Goal: Task Accomplishment & Management: Manage account settings

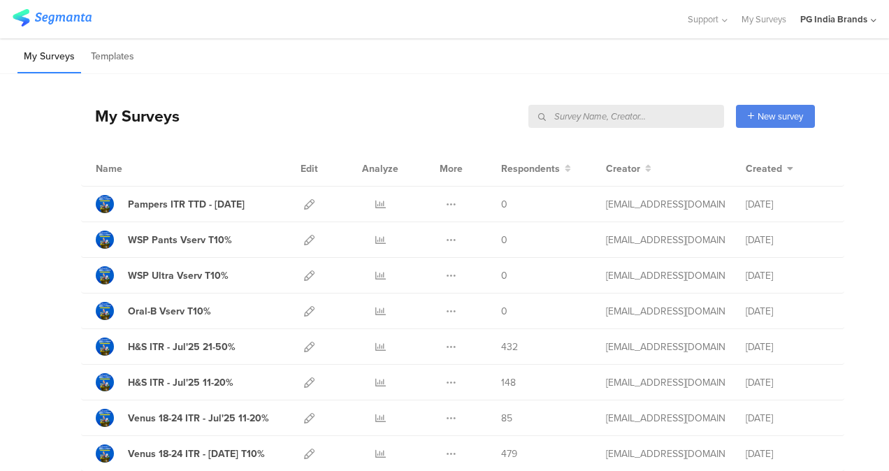
scroll to position [53, 0]
click at [446, 202] on icon at bounding box center [451, 204] width 10 height 10
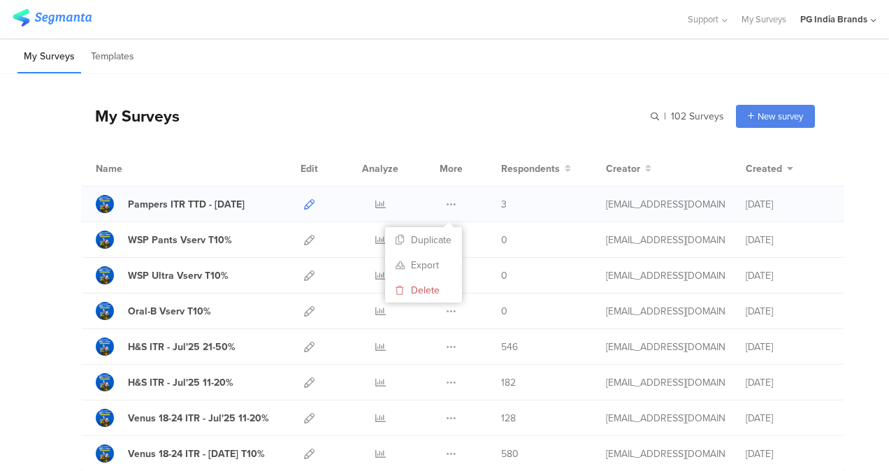
click at [304, 205] on icon at bounding box center [309, 204] width 10 height 10
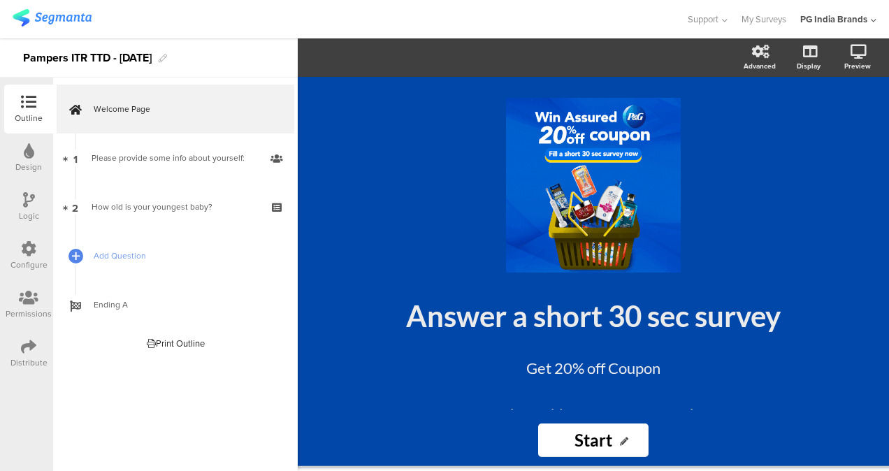
click at [41, 304] on div at bounding box center [29, 298] width 46 height 17
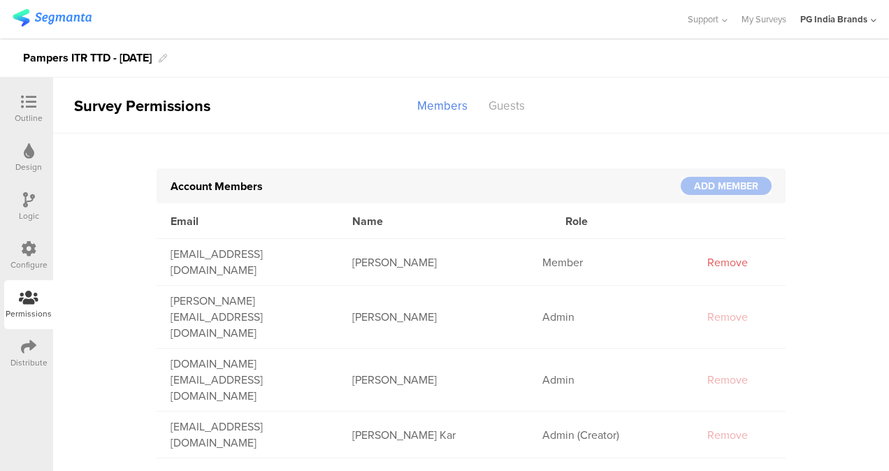
click at [734, 188] on div at bounding box center [725, 186] width 91 height 18
click at [367, 180] on div "Account Members" at bounding box center [425, 186] width 510 height 16
click at [704, 183] on div at bounding box center [725, 186] width 91 height 18
click at [511, 103] on div "Guests" at bounding box center [506, 106] width 57 height 24
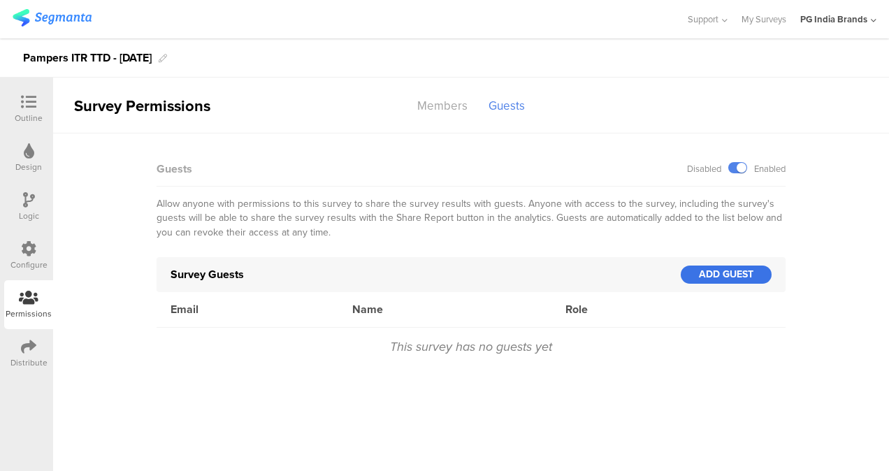
click at [719, 271] on div "ADD GUEST" at bounding box center [725, 274] width 91 height 18
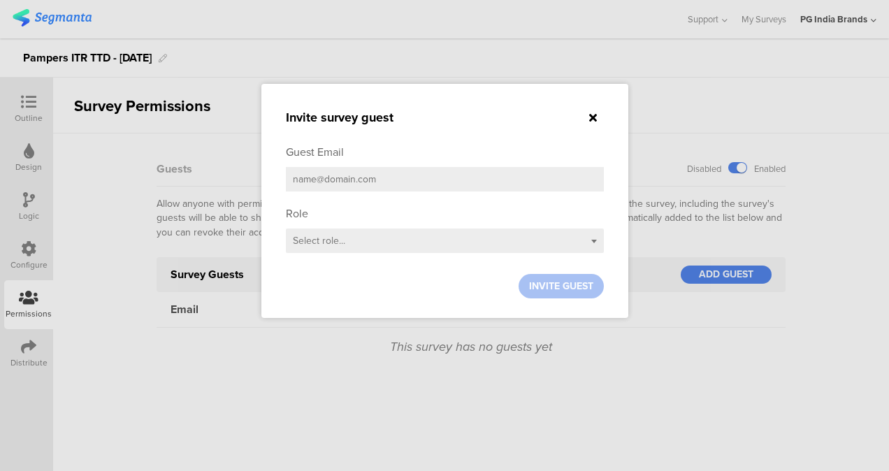
click at [393, 175] on input "email" at bounding box center [445, 179] width 318 height 24
click at [425, 108] on sg-small-dialog "Invite survey guest Guest Email Role Select role... INVITE GUEST" at bounding box center [444, 201] width 367 height 234
click at [369, 187] on input "email" at bounding box center [445, 179] width 318 height 24
paste input "sinha.ss@pg.com"
type input "sinha.ss@pg.com"
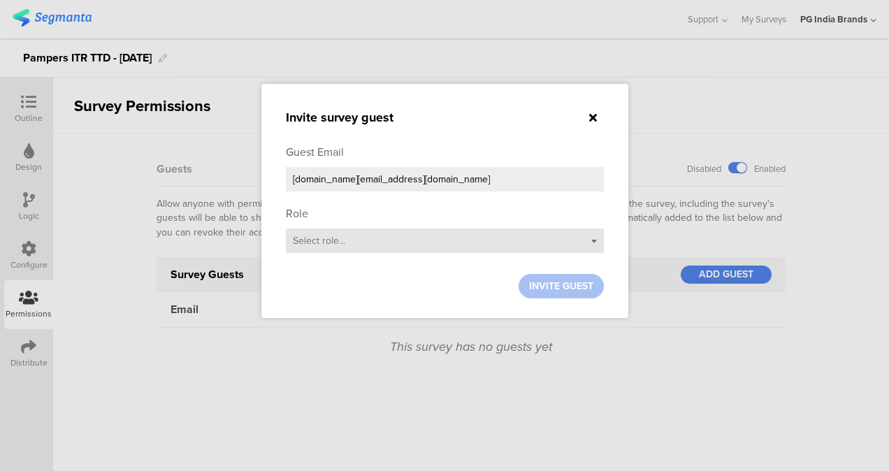
click at [565, 247] on div "Select role..." at bounding box center [445, 240] width 318 height 24
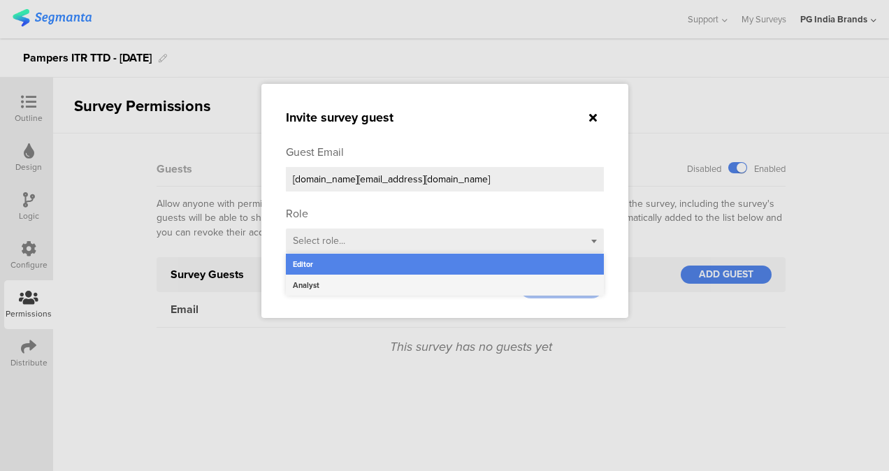
click at [387, 291] on div "Analyst" at bounding box center [445, 285] width 318 height 21
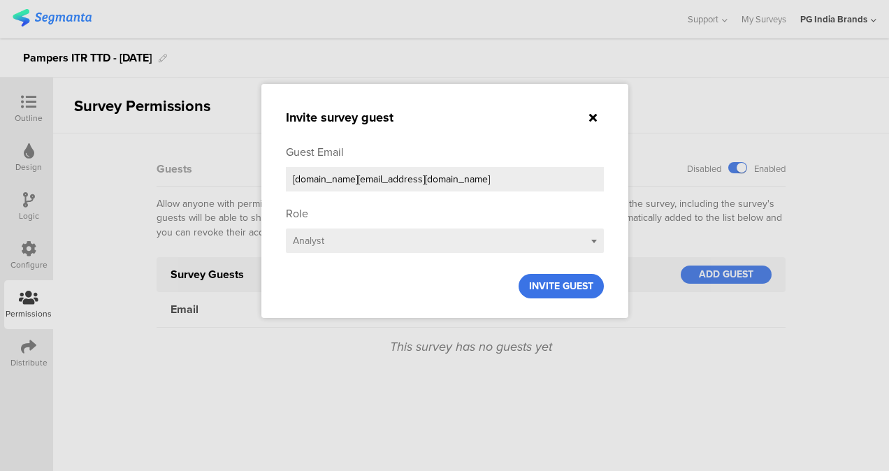
click at [550, 291] on span "INVITE GUEST" at bounding box center [561, 286] width 64 height 15
